Goal: Transaction & Acquisition: Purchase product/service

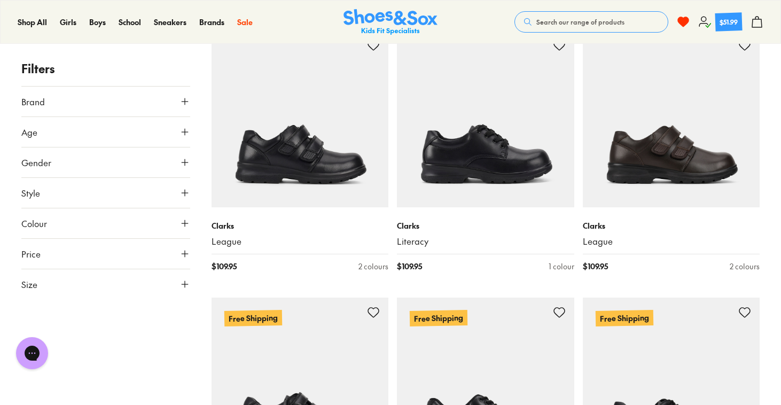
scroll to position [209, 0]
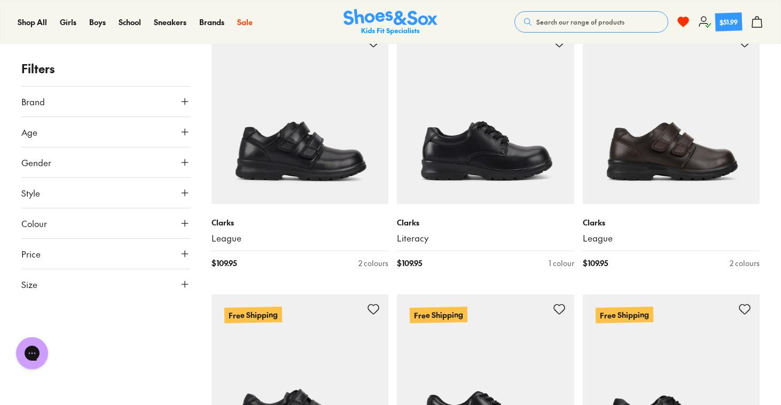
click at [181, 158] on icon at bounding box center [184, 162] width 11 height 11
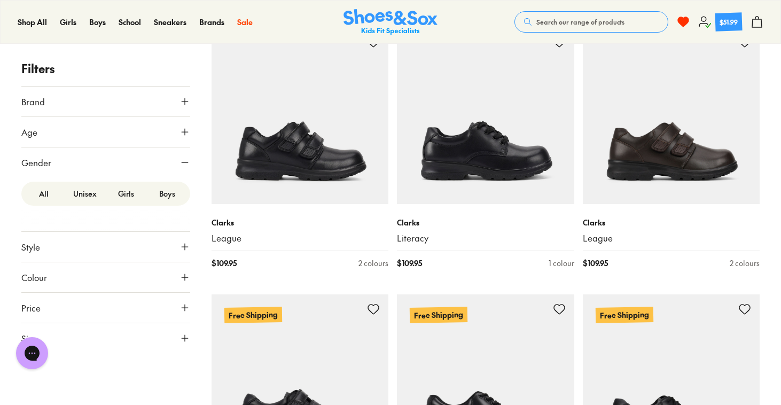
click at [121, 200] on label "Girls" at bounding box center [126, 194] width 41 height 20
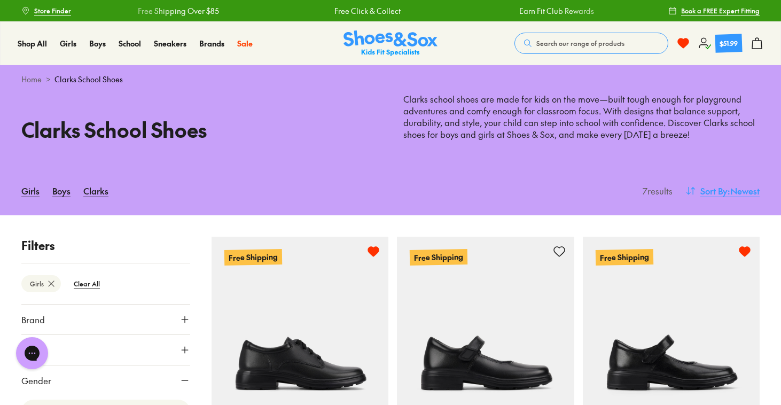
click at [704, 186] on span "Sort By" at bounding box center [713, 190] width 27 height 13
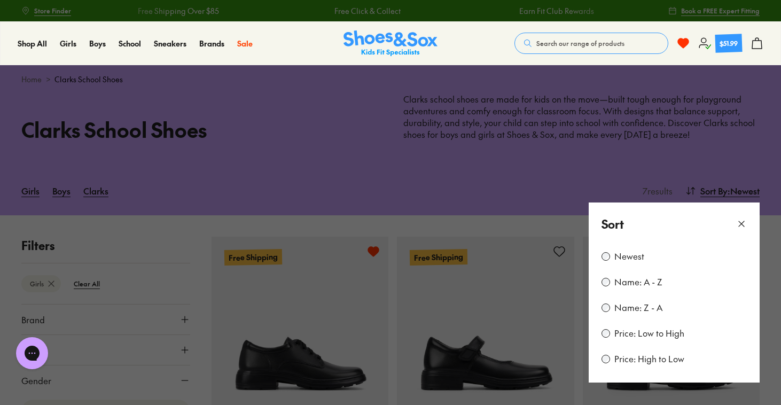
click at [609, 337] on div "Price: Low to High" at bounding box center [673, 333] width 145 height 13
click at [519, 220] on button at bounding box center [390, 202] width 781 height 405
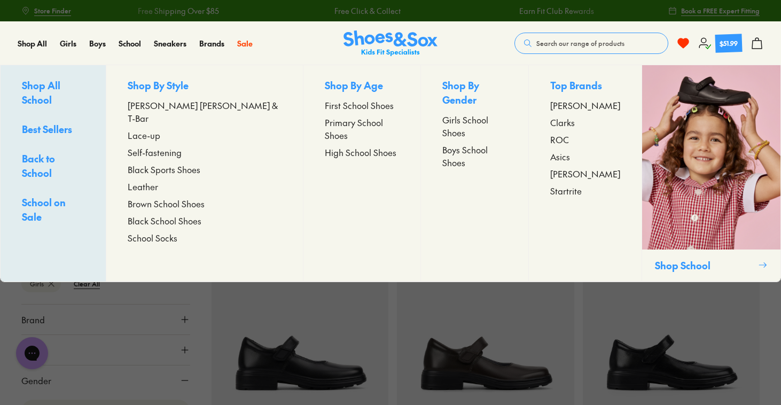
click at [166, 108] on span "[PERSON_NAME] [PERSON_NAME] & T-Bar" at bounding box center [205, 112] width 154 height 26
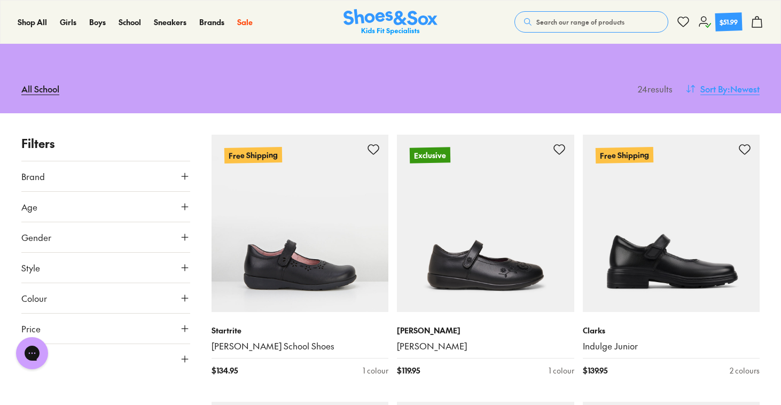
click at [716, 77] on button "Sort By : Newest" at bounding box center [722, 88] width 74 height 23
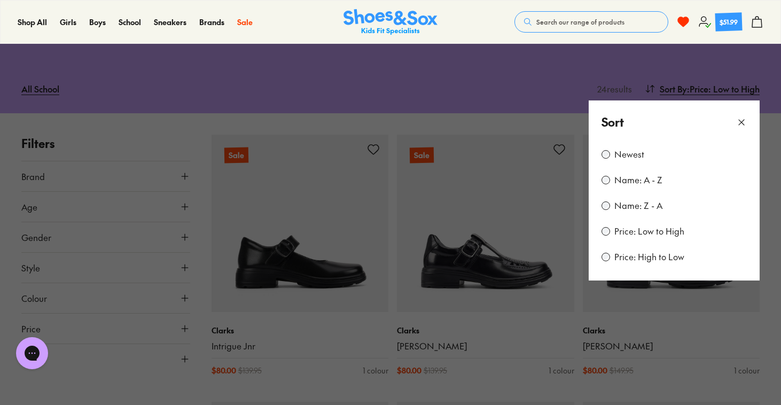
click at [481, 299] on button at bounding box center [390, 202] width 781 height 405
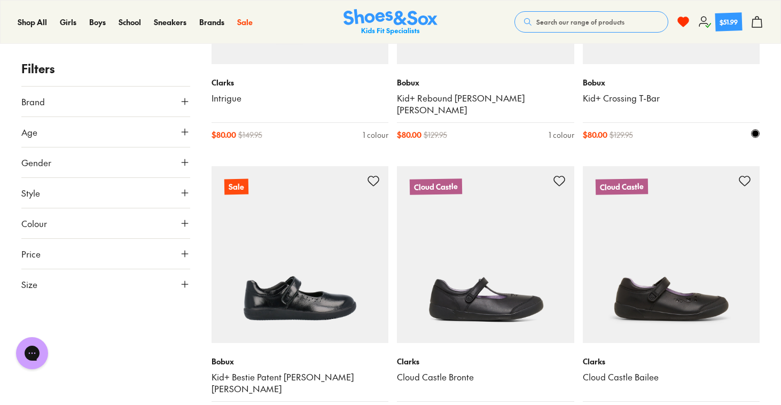
scroll to position [655, 0]
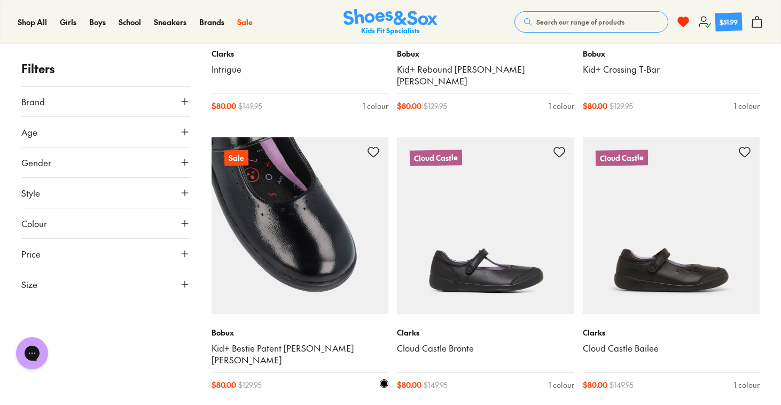
click at [342, 203] on img at bounding box center [299, 225] width 177 height 177
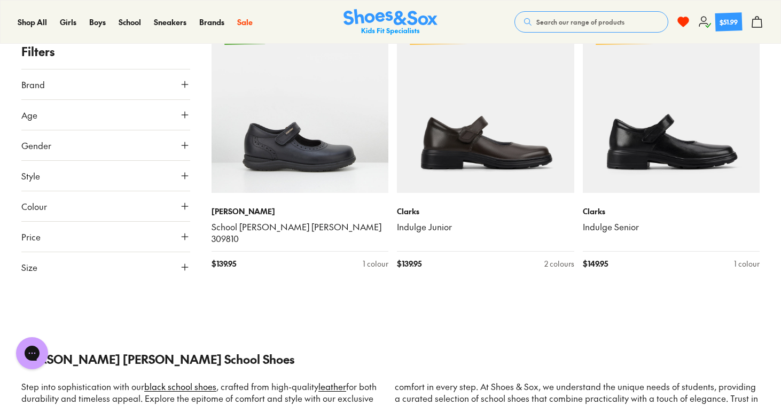
scroll to position [2117, 0]
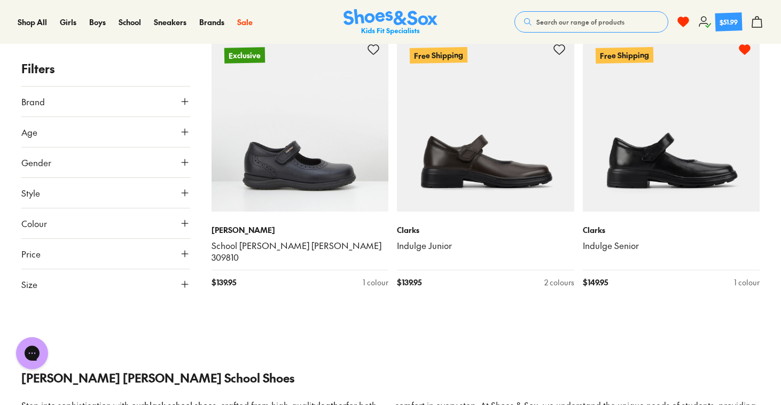
click at [581, 27] on button "Search our range of products" at bounding box center [591, 21] width 154 height 21
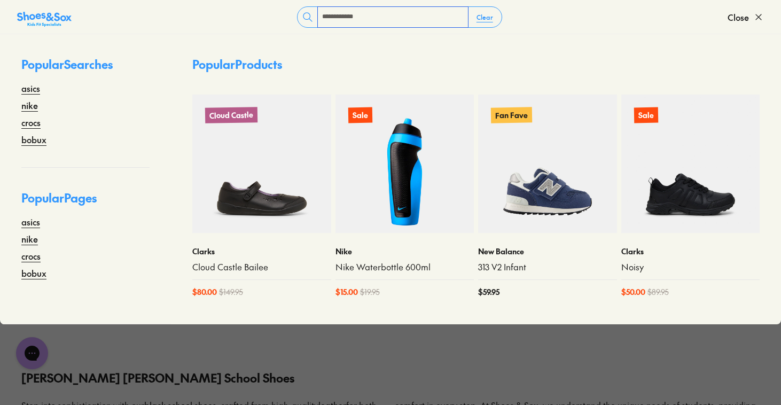
type input "**********"
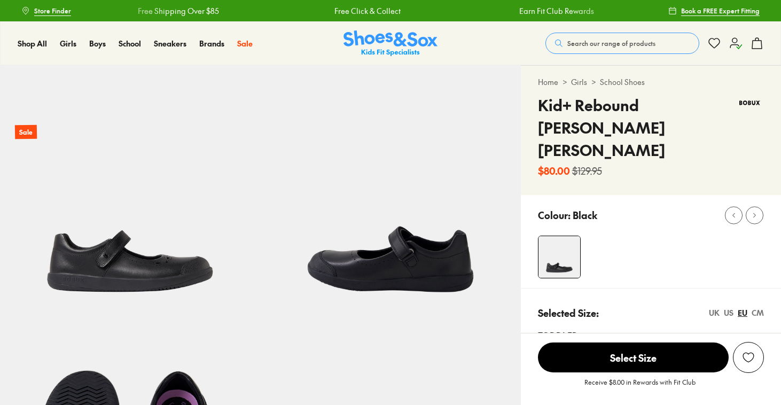
select select "*"
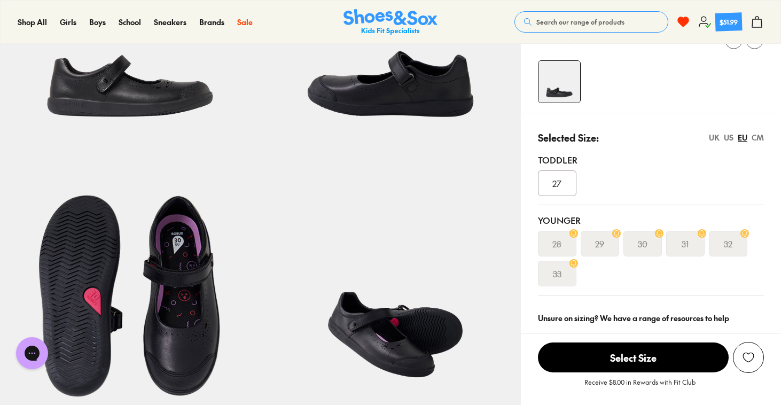
scroll to position [139, 0]
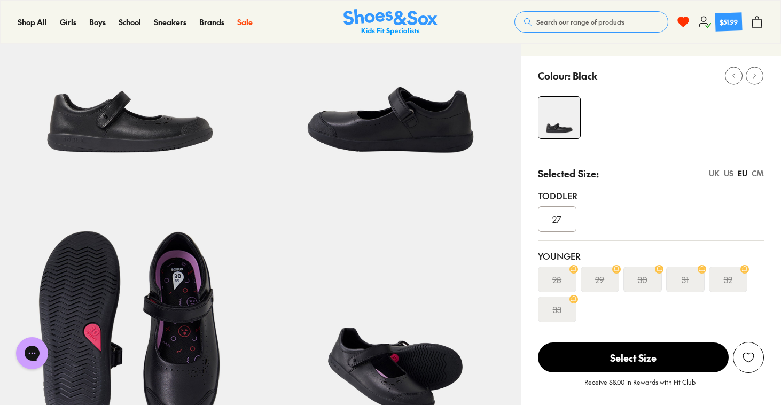
click at [711, 168] on div "UK" at bounding box center [714, 173] width 11 height 11
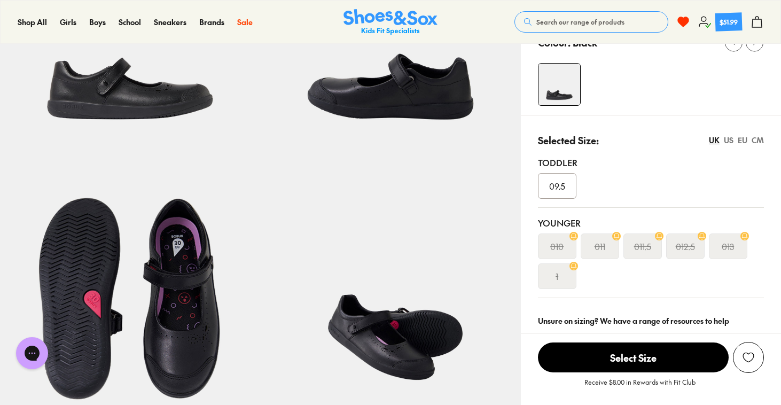
scroll to position [174, 0]
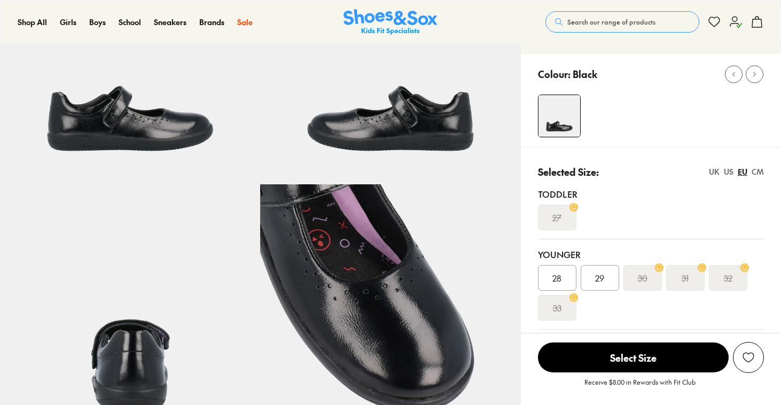
scroll to position [179, 0]
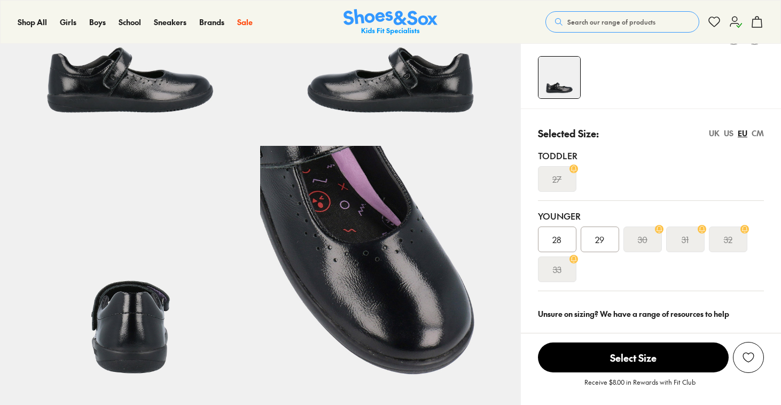
select select "*"
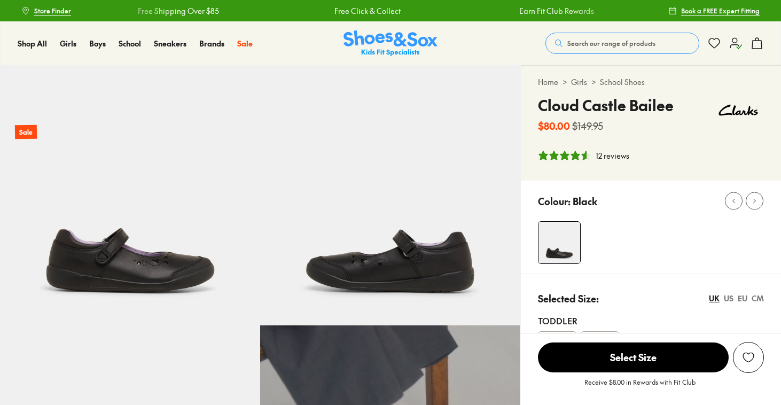
select select "*"
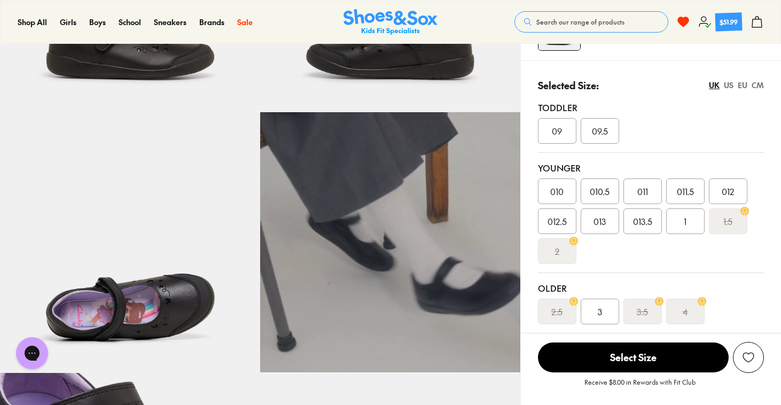
scroll to position [219, 0]
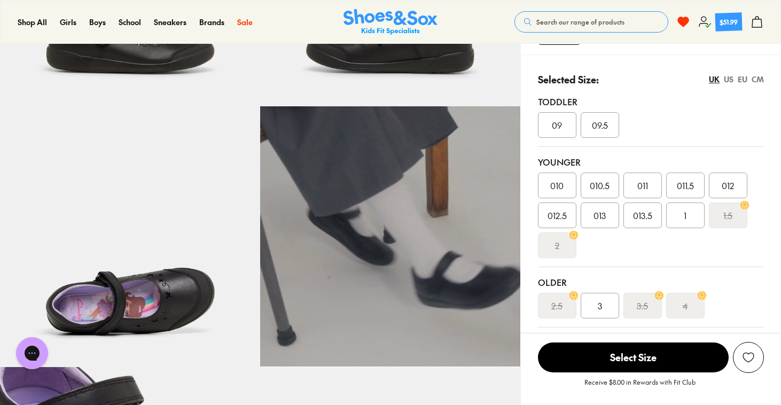
click at [684, 215] on span "1" at bounding box center [685, 215] width 3 height 13
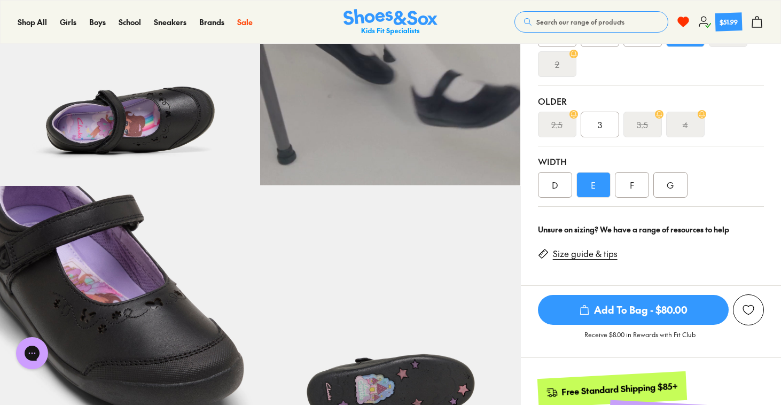
scroll to position [405, 0]
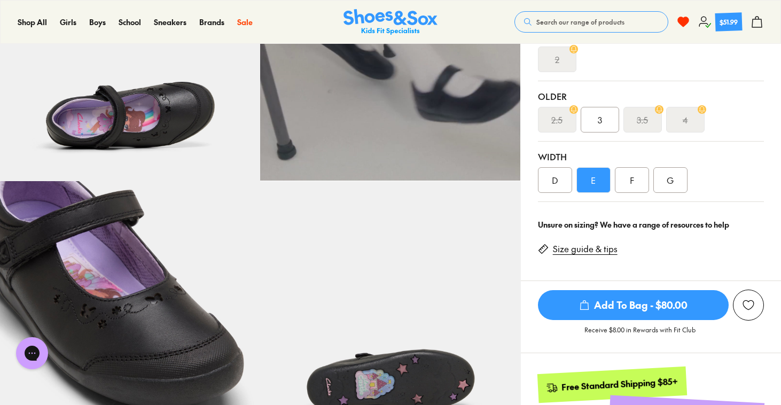
click at [591, 176] on div "E" at bounding box center [593, 180] width 34 height 26
click at [666, 182] on div "G" at bounding box center [670, 180] width 34 height 26
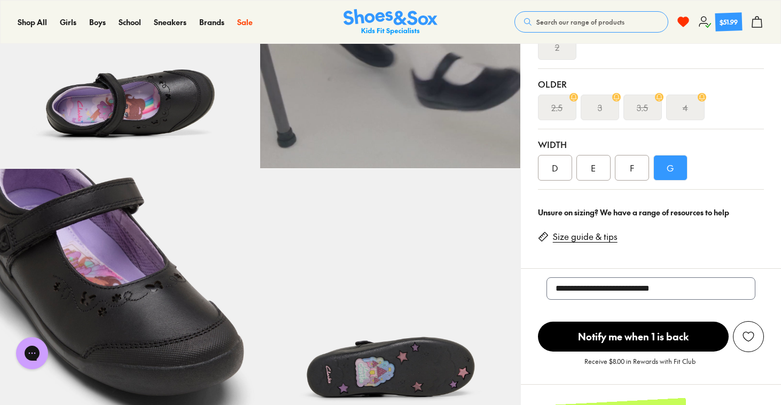
scroll to position [417, 0]
click at [631, 164] on div "F" at bounding box center [632, 168] width 34 height 26
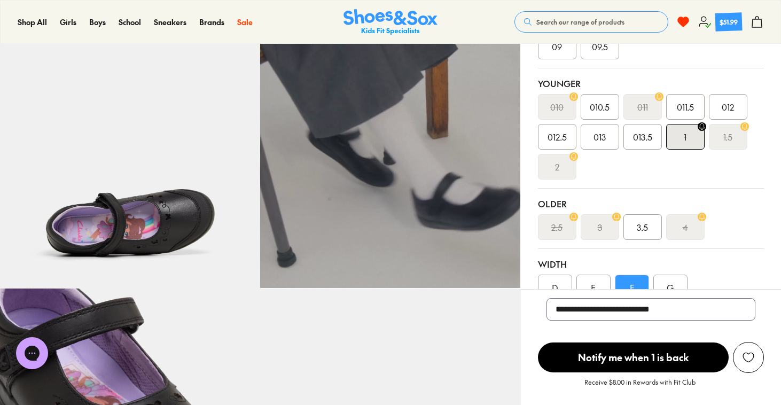
scroll to position [312, 0]
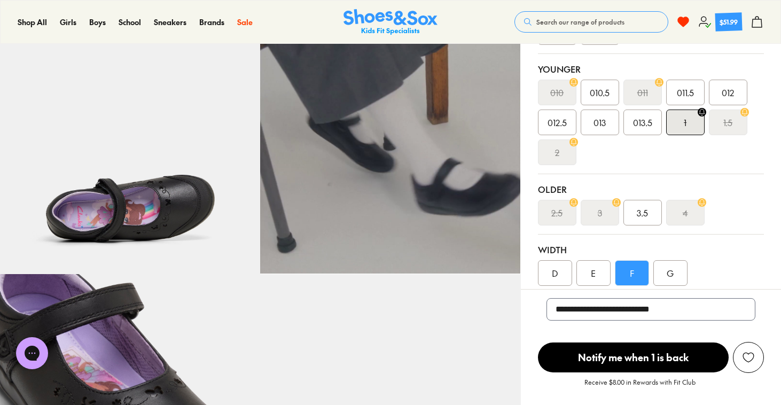
click at [545, 270] on div "D" at bounding box center [555, 273] width 34 height 26
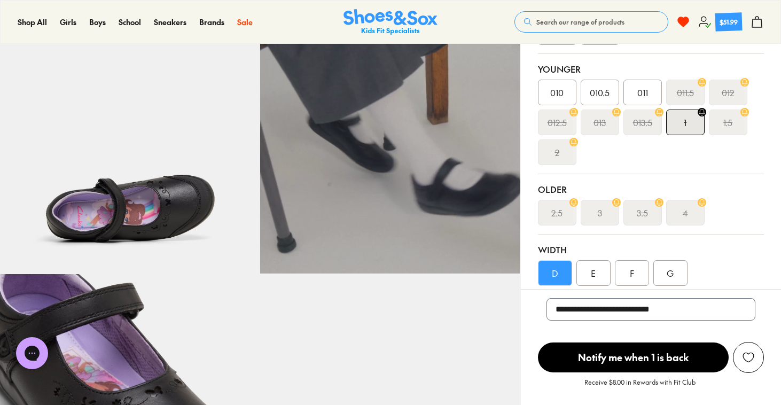
click at [592, 268] on div "E" at bounding box center [593, 273] width 34 height 26
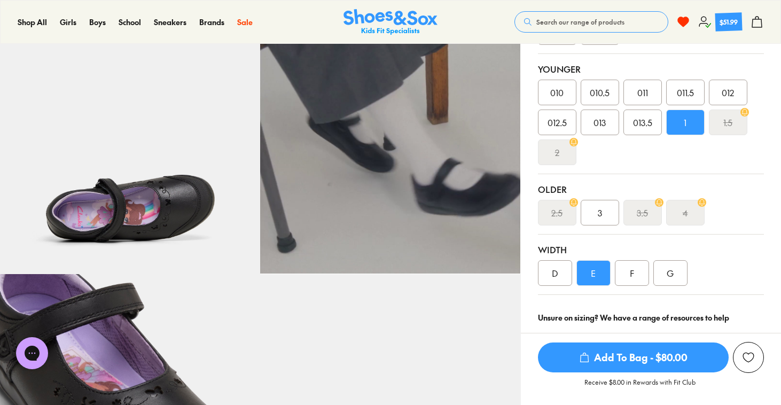
click at [630, 279] on div "F" at bounding box center [632, 273] width 34 height 26
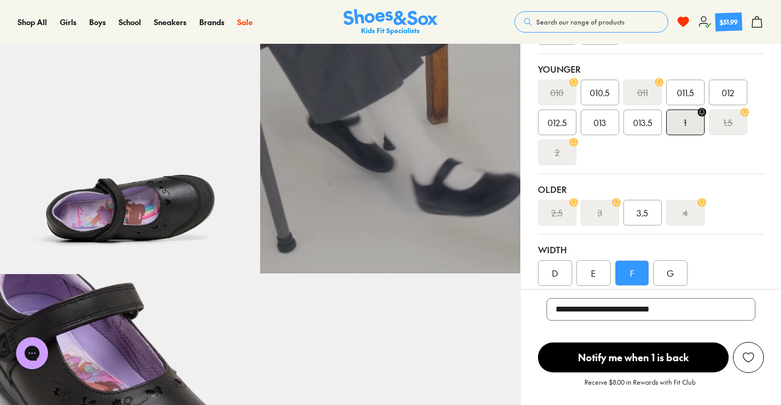
click at [675, 279] on div "G" at bounding box center [670, 273] width 34 height 26
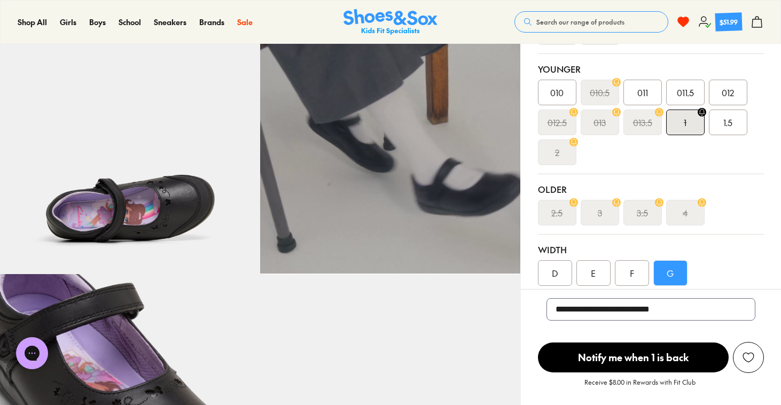
click at [617, 269] on div "F" at bounding box center [632, 273] width 34 height 26
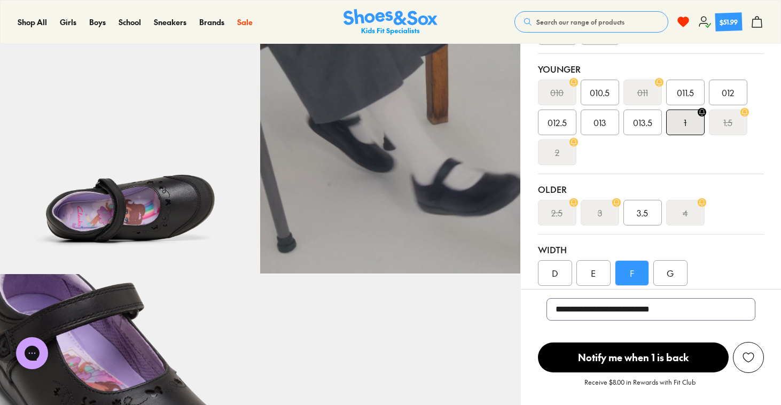
click at [585, 274] on div "E" at bounding box center [593, 273] width 34 height 26
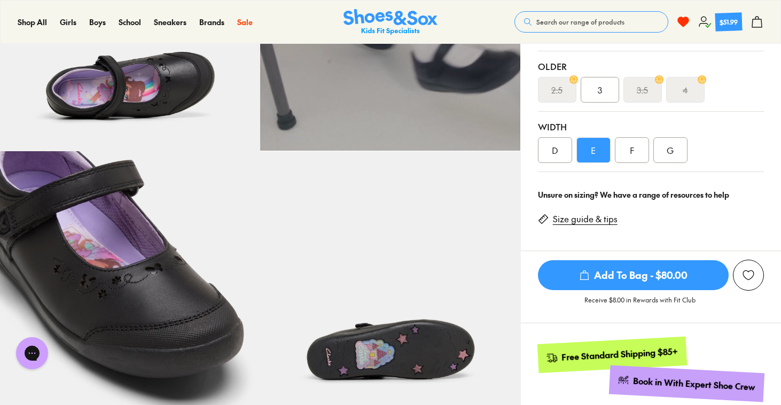
scroll to position [432, 0]
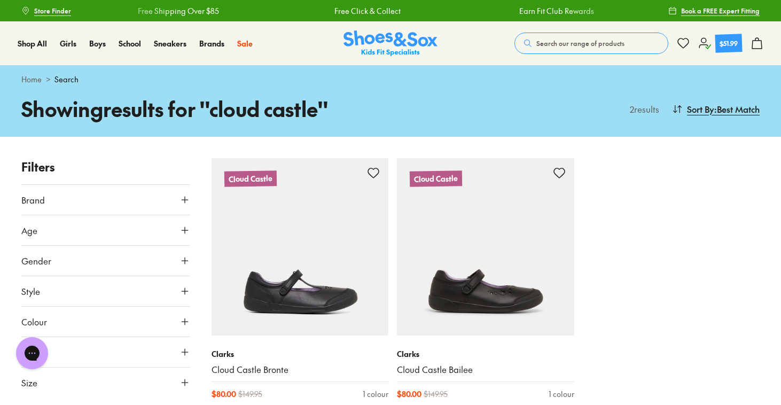
click at [629, 34] on button "Search our range of products" at bounding box center [591, 43] width 154 height 21
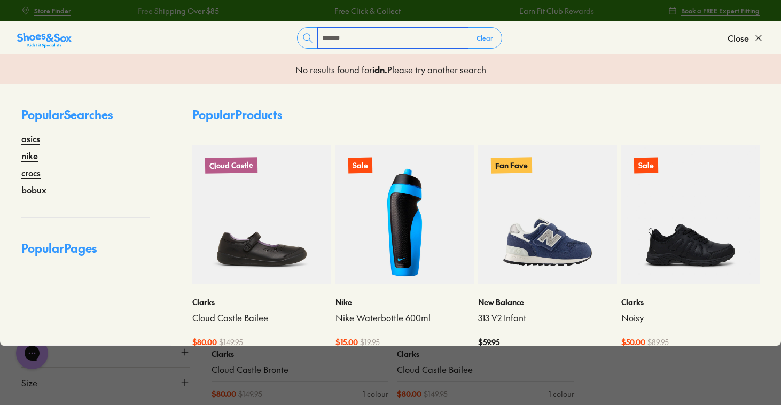
type input "*******"
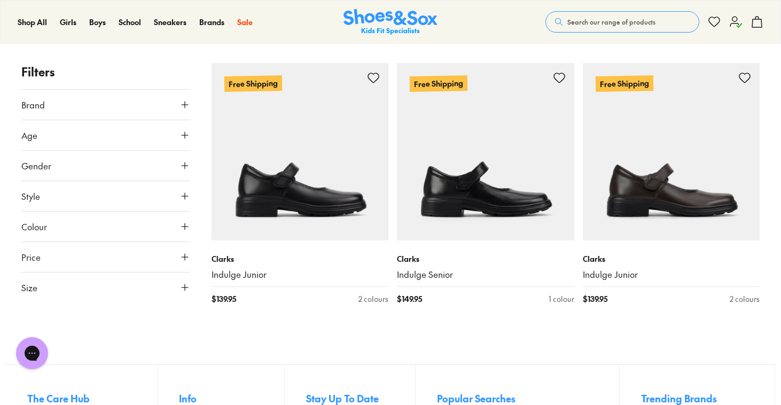
scroll to position [96, 0]
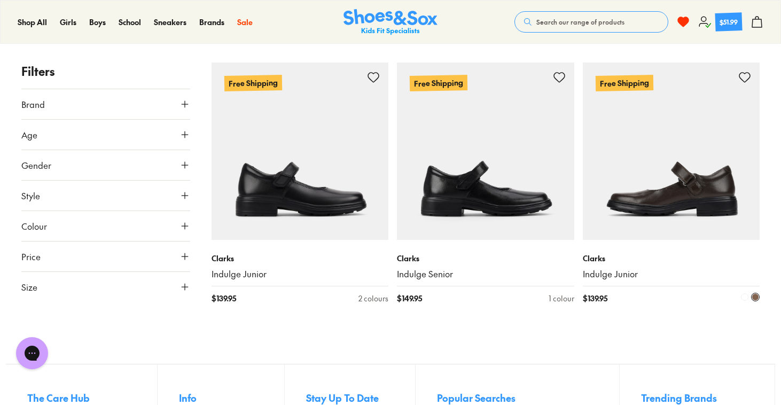
click at [623, 172] on img at bounding box center [671, 150] width 177 height 177
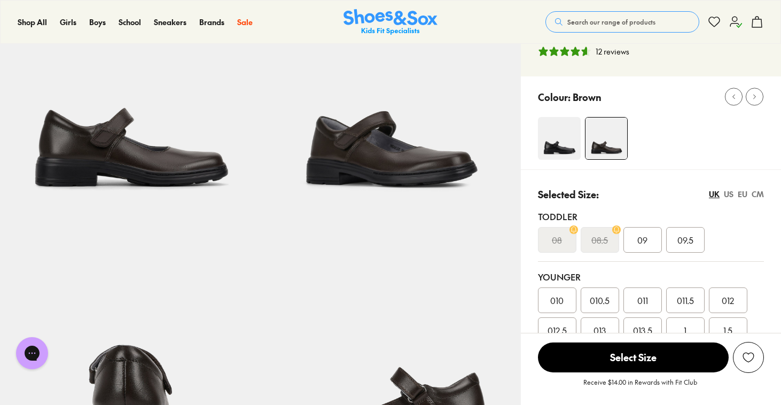
select select "*"
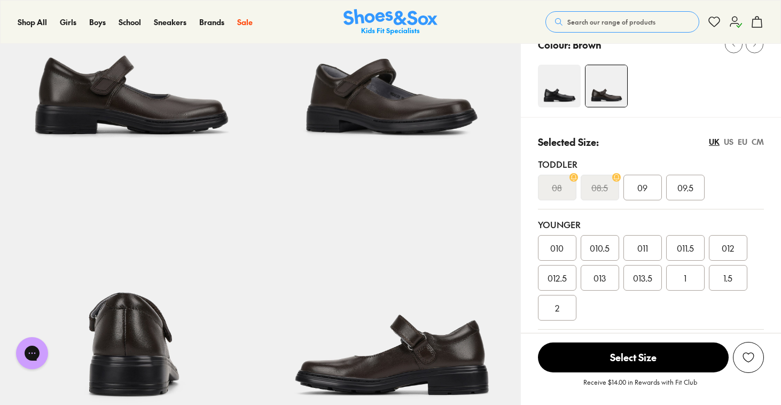
scroll to position [163, 0]
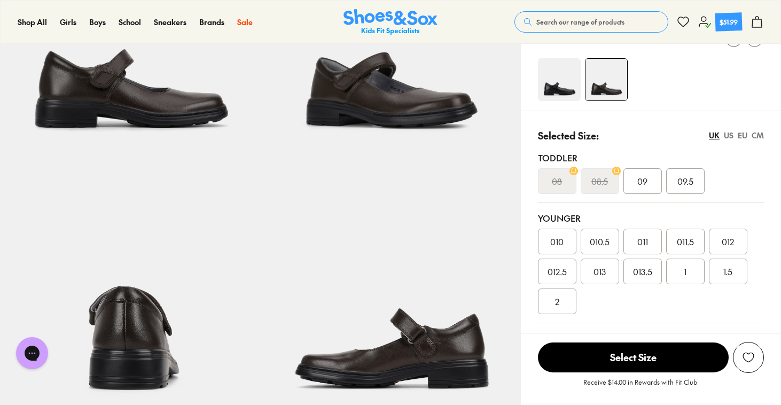
click at [718, 274] on div "1.5" at bounding box center [728, 271] width 38 height 26
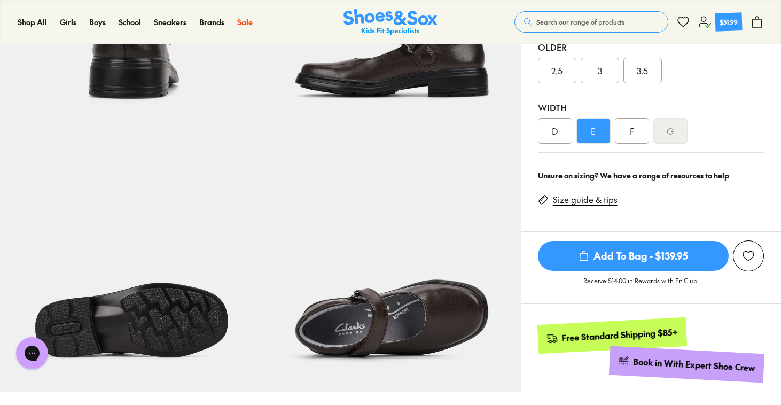
scroll to position [474, 0]
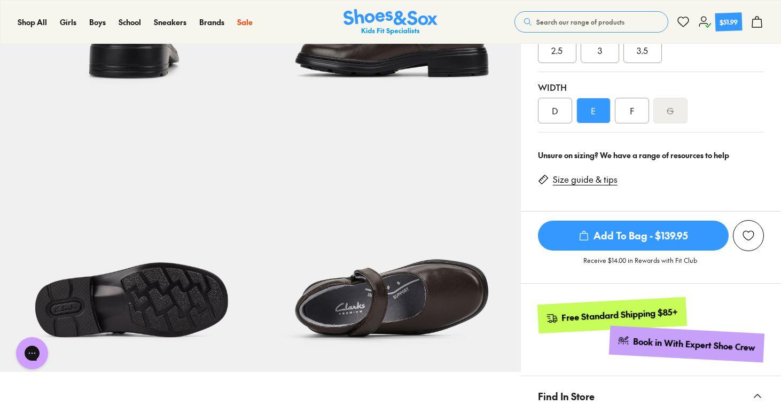
click at [587, 108] on div "E" at bounding box center [593, 111] width 34 height 26
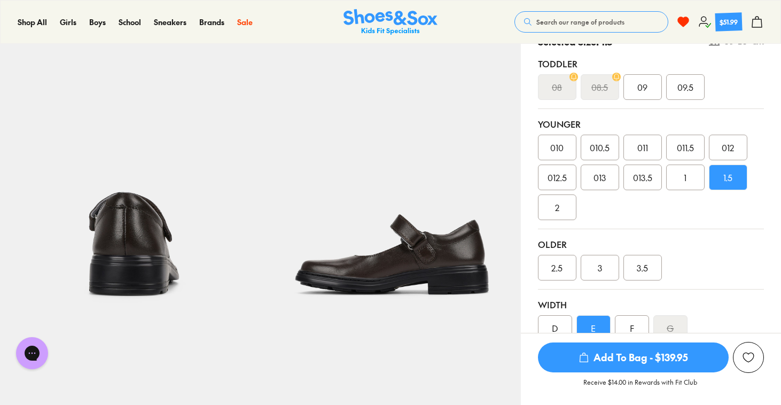
scroll to position [266, 0]
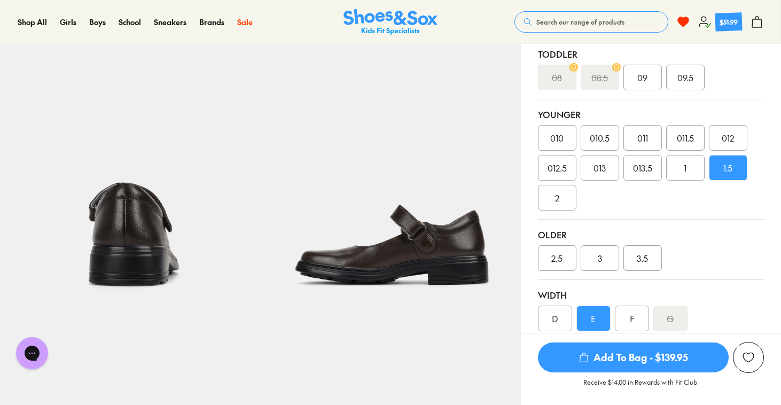
click at [735, 354] on button "Add to wishlist" at bounding box center [748, 357] width 31 height 31
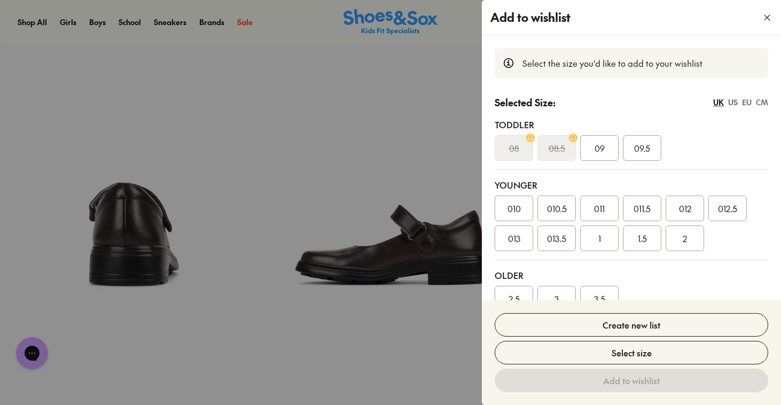
click at [653, 239] on div "1.5" at bounding box center [642, 238] width 38 height 26
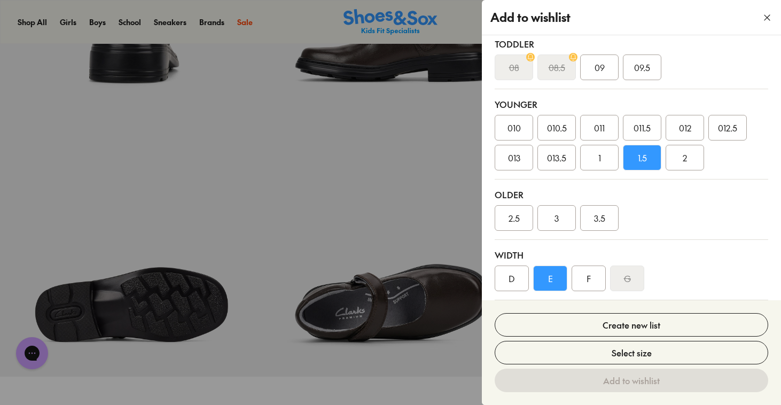
scroll to position [520, 0]
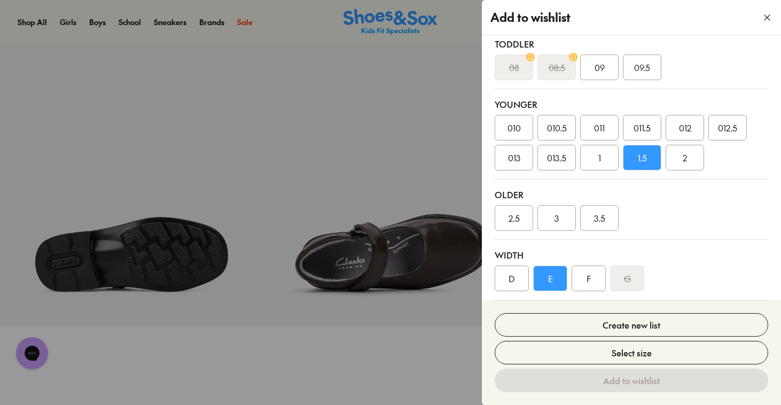
click at [538, 269] on div "E" at bounding box center [550, 278] width 34 height 26
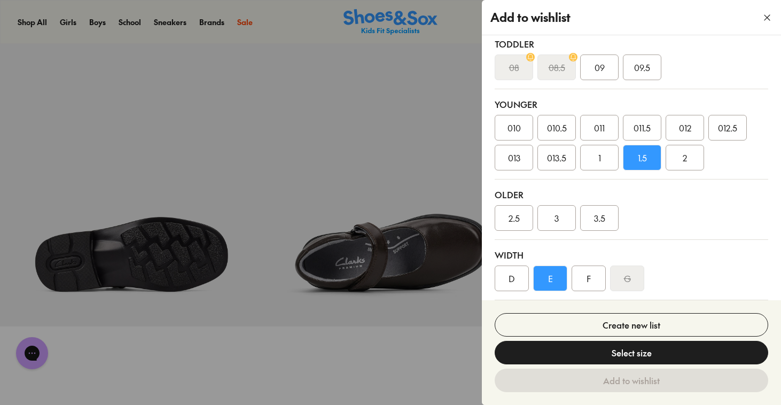
click at [579, 347] on button "Select size" at bounding box center [630, 352] width 273 height 23
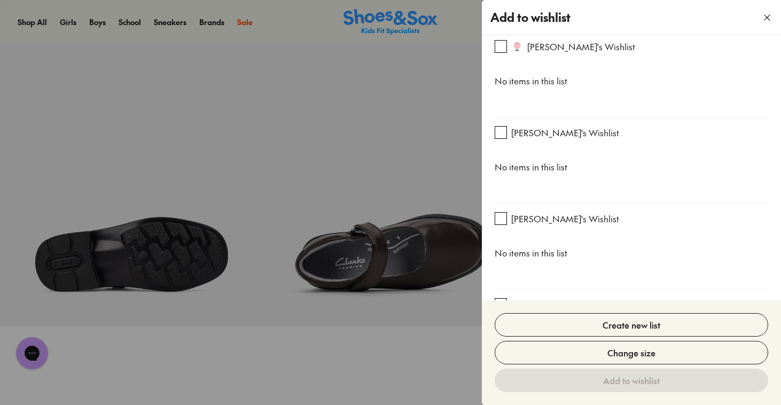
click at [499, 222] on button "button" at bounding box center [500, 219] width 11 height 12
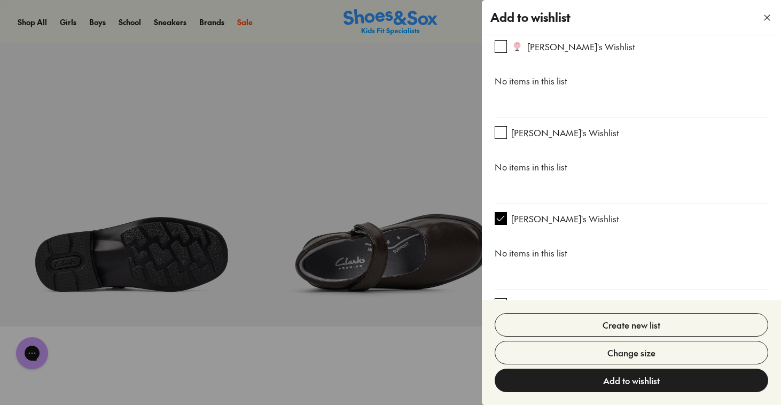
click at [590, 387] on button "Add to wishlist" at bounding box center [630, 379] width 273 height 23
